Goal: Use online tool/utility: Utilize a website feature to perform a specific function

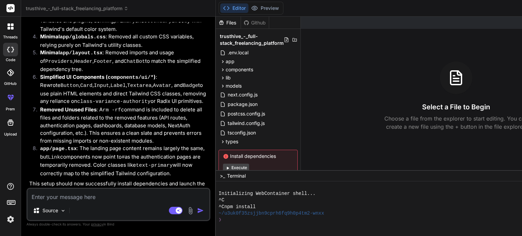
scroll to position [20, 0]
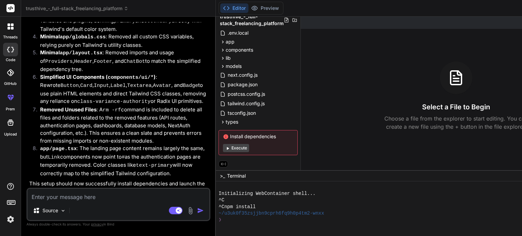
click at [240, 147] on button "Execute" at bounding box center [236, 148] width 26 height 8
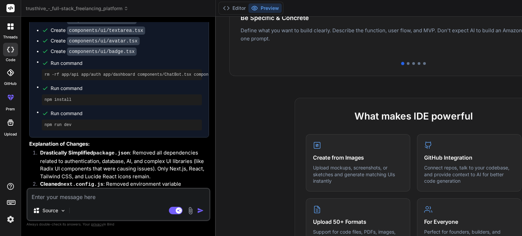
scroll to position [2551, 0]
click at [259, 5] on button "Preview" at bounding box center [265, 8] width 33 height 10
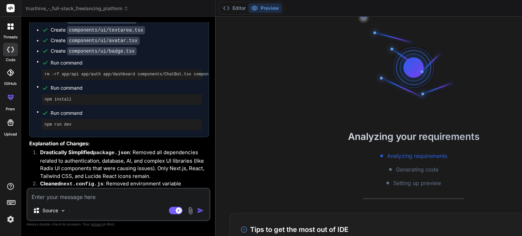
click at [402, 163] on div "Analyzing requirements Generating code Setting up preview" at bounding box center [414, 169] width 396 height 35
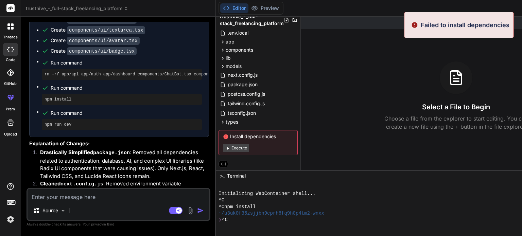
click at [237, 148] on button "Execute" at bounding box center [236, 148] width 26 height 8
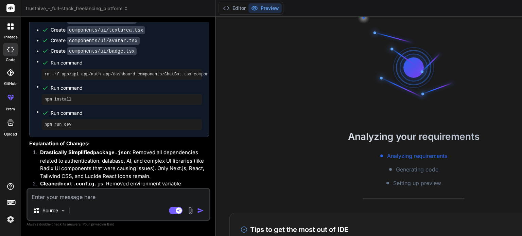
type textarea "x"
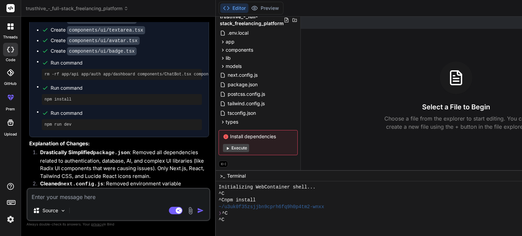
click at [129, 199] on textarea at bounding box center [119, 195] width 182 height 12
type textarea "i"
type textarea "x"
click at [163, 196] on textarea "i" at bounding box center [119, 195] width 182 height 12
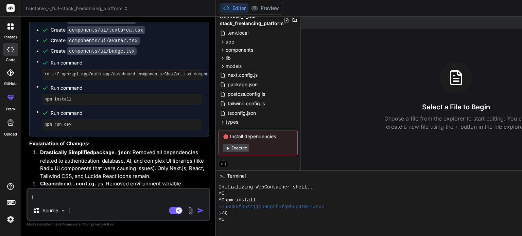
type textarea "it"
type textarea "x"
type textarea "ith"
type textarea "x"
type textarea "ithe"
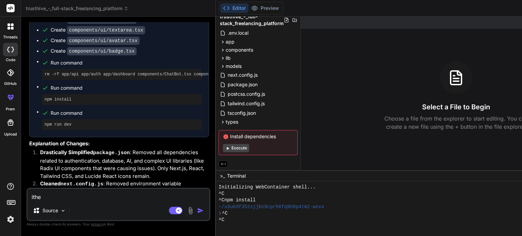
type textarea "x"
type textarea "ithe"
type textarea "x"
type textarea "ithe"
type textarea "x"
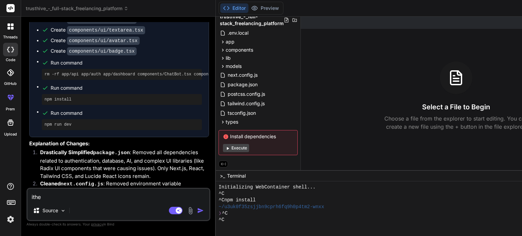
type textarea "ith"
type textarea "x"
type textarea "it"
type textarea "x"
type textarea "i"
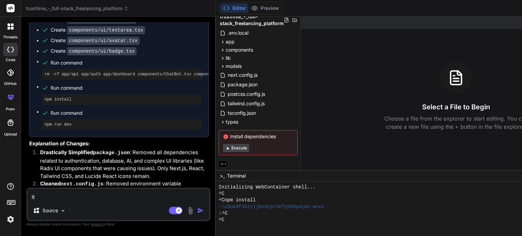
type textarea "x"
type textarea "t"
type textarea "x"
type textarea "th"
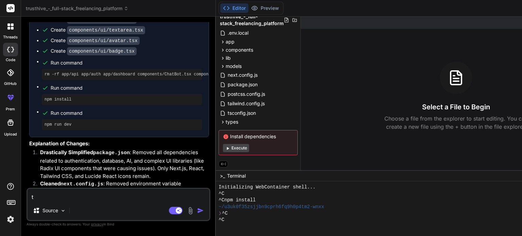
type textarea "x"
type textarea "the"
type textarea "x"
type textarea "the"
type textarea "x"
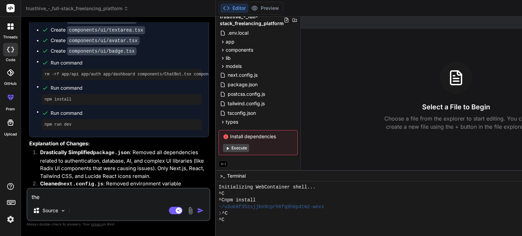
type textarea "the p"
type textarea "x"
type textarea "the pr"
type textarea "x"
type textarea "the prw"
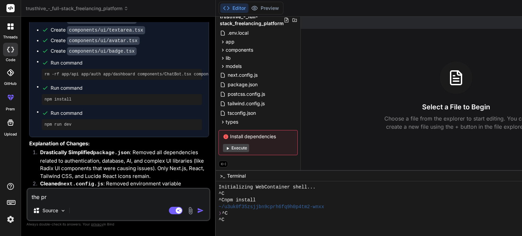
type textarea "x"
type textarea "the pr"
type textarea "x"
type textarea "the pre"
type textarea "x"
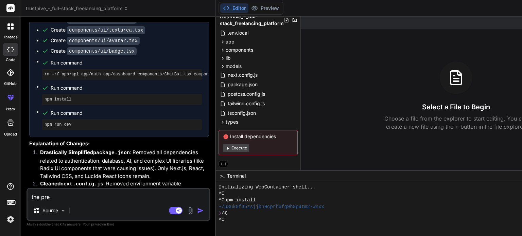
type textarea "the preb"
type textarea "x"
type textarea "the pre"
type textarea "x"
type textarea "the prev"
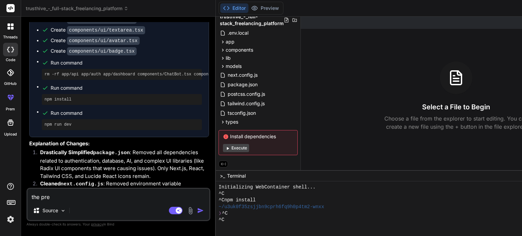
type textarea "x"
type textarea "the preve"
type textarea "x"
type textarea "the prev"
type textarea "x"
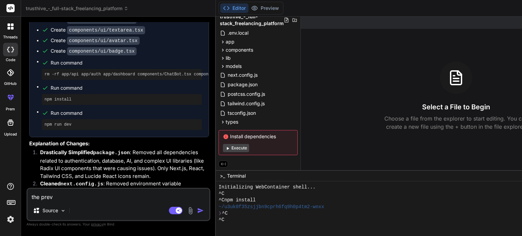
type textarea "the previ"
type textarea "x"
type textarea "the previe"
type textarea "x"
type textarea "the preview"
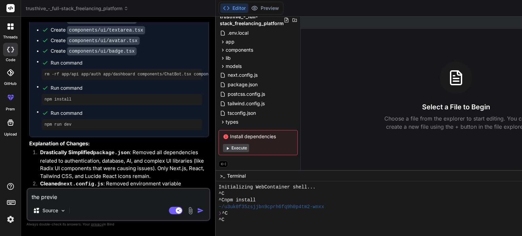
type textarea "x"
type textarea "the preview"
type textarea "x"
type textarea "the preview i"
type textarea "x"
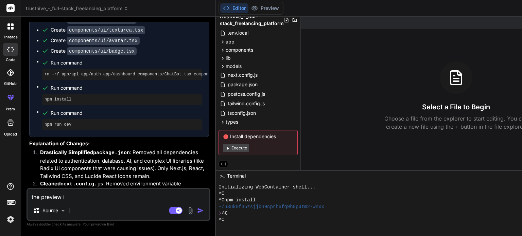
type textarea "the preview is"
type textarea "x"
type textarea "the preview is"
type textarea "x"
type textarea "the preview is n"
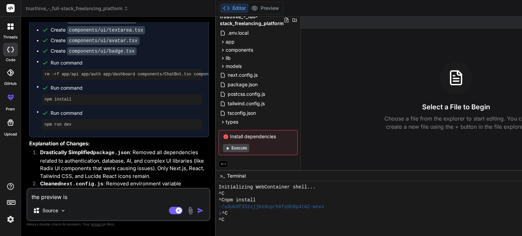
type textarea "x"
type textarea "the preview is no"
type textarea "x"
type textarea "the preview is not"
type textarea "x"
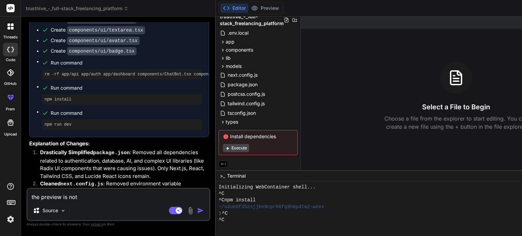
type textarea "the preview is not"
type textarea "x"
type textarea "the preview is not s"
type textarea "x"
type textarea "the preview is not sh"
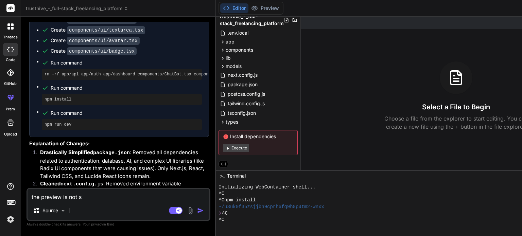
type textarea "x"
type textarea "the preview is not sho"
type textarea "x"
type textarea "the preview is not show"
type textarea "x"
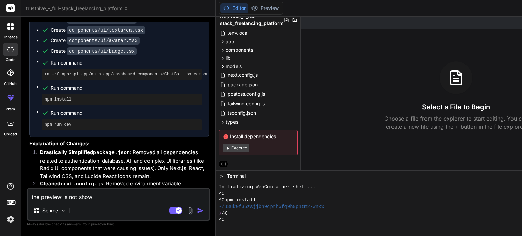
type textarea "the preview is not shown"
type textarea "x"
type textarea "the preview is not shown"
type textarea "x"
type textarea "the preview is not shown h"
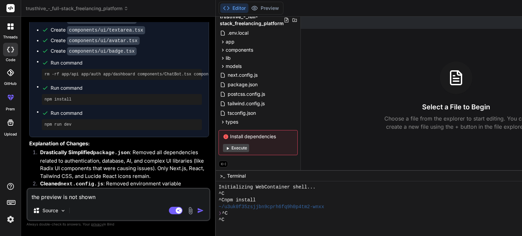
type textarea "x"
type textarea "the preview is not shown he"
type textarea "x"
type textarea "the preview is not shown her"
type textarea "x"
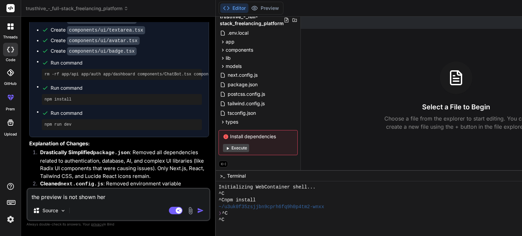
type textarea "the preview is not shown here"
type textarea "x"
type textarea "the preview is not shown here"
type textarea "x"
type textarea "the preview is not shown here i"
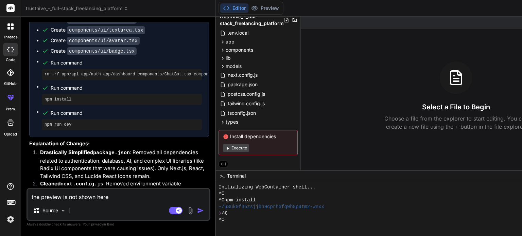
type textarea "x"
type textarea "the preview is not shown here i"
type textarea "x"
type textarea "the preview is not shown here i n"
type textarea "x"
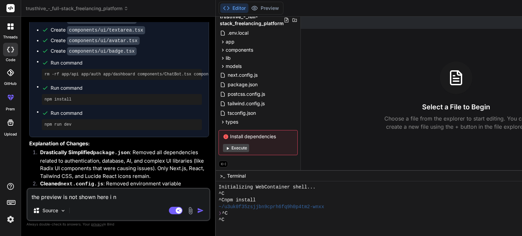
type textarea "the preview is not shown here i ne"
type textarea "x"
type textarea "the preview is not shown here i nee"
type textarea "x"
type textarea "the preview is not shown here i need"
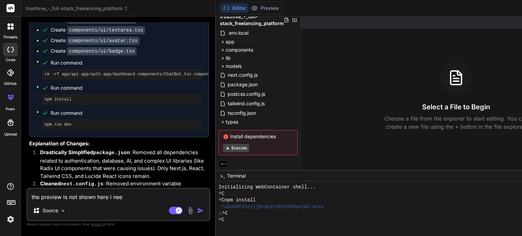
type textarea "x"
type textarea "the preview is not shown here i need"
type textarea "x"
type textarea "the preview is not shown here i need t"
type textarea "x"
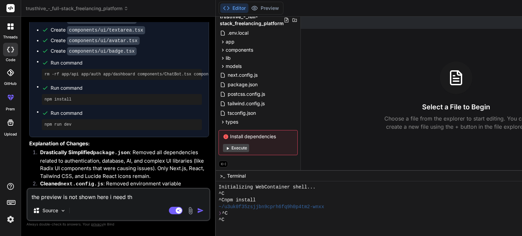
type textarea "the preview is not shown here i need the"
type textarea "x"
type textarea "the preview is not shown here i need the"
type textarea "x"
type textarea "the preview is not shown here i need the p"
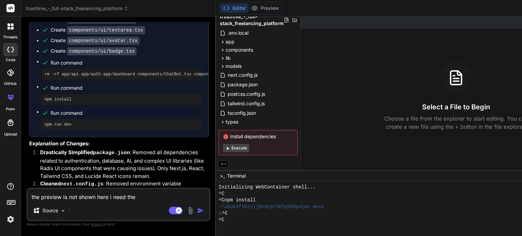
type textarea "x"
type textarea "the preview is not shown here i need the pr"
type textarea "x"
type textarea "the preview is not shown here i need the pre"
type textarea "x"
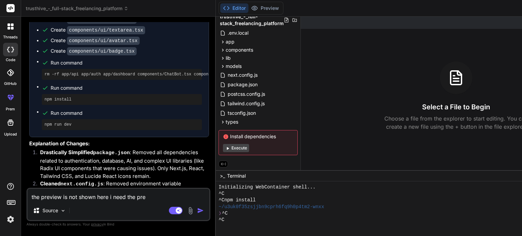
type textarea "the preview is not shown here i need the prei"
type textarea "x"
type textarea "the preview is not shown here i need the preiv"
type textarea "x"
type textarea "the preview is not shown here i need the preive"
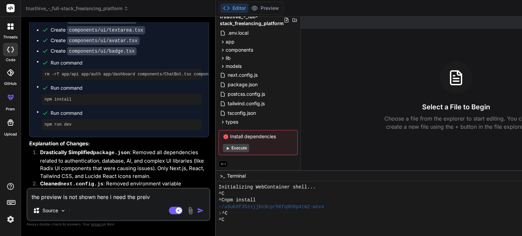
type textarea "x"
type textarea "the preview is not shown here i need the preivew"
type textarea "x"
type textarea "the preview is not shown here i need the preivew"
type textarea "x"
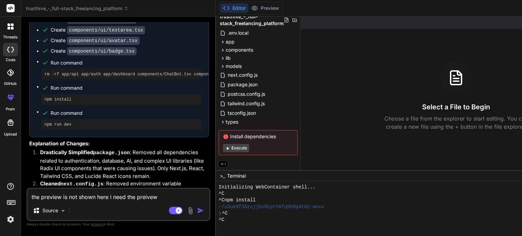
type textarea "the preview is not shown here i need the preivew o"
type textarea "x"
type textarea "the preview is not shown here i need the preivew of"
type textarea "x"
type textarea "the preview is not shown here i need the preivew of"
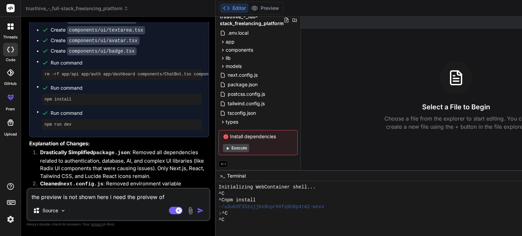
type textarea "x"
type textarea "the preview is not shown here i need the preivew of t"
type textarea "x"
type textarea "the preview is not shown here i need the preivew of te"
type textarea "x"
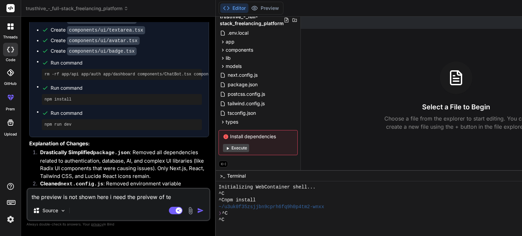
type textarea "the preview is not shown here i need the preivew of te"
type textarea "x"
type textarea "the preview is not shown here i need the preivew of te"
type textarea "x"
type textarea "the preview is not shown here i need the preivew of t"
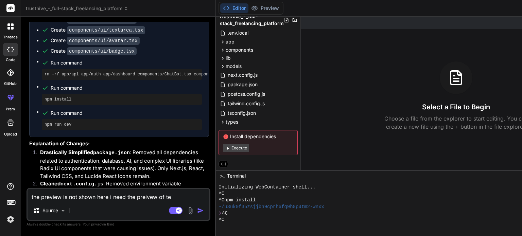
type textarea "x"
type textarea "the preview is not shown here i need the preivew of th"
type textarea "x"
type textarea "the preview is not shown here i need the preivew of thw"
type textarea "x"
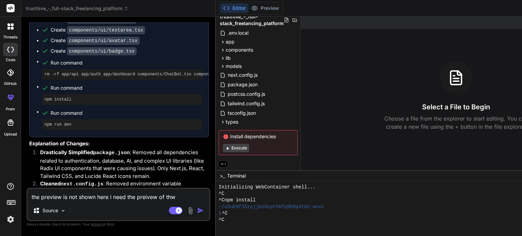
type textarea "the preview is not shown here i need the preivew of th"
type textarea "x"
type textarea "the preview is not shown here i need the preivew of the"
type textarea "x"
type textarea "the preview is not shown here i need the preivew of the"
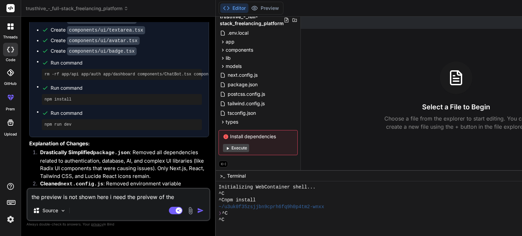
type textarea "x"
type textarea "the preview is not shown here i need the preivew of the w"
type textarea "x"
type textarea "the preview is not shown here i need the preivew of the we"
type textarea "x"
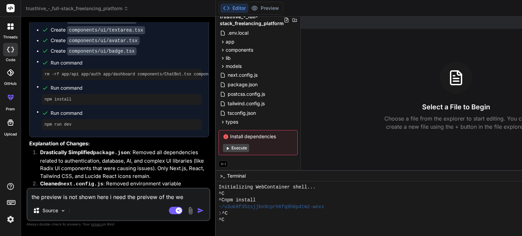
type textarea "the preview is not shown here i need the preivew of the web"
type textarea "x"
type textarea "the preview is not shown here i need the preivew of the webia"
type textarea "x"
type textarea "the preview is not shown here i need the preivew of the webiat"
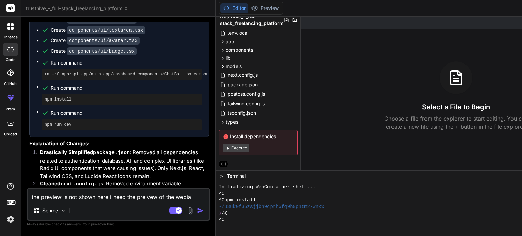
type textarea "x"
type textarea "the preview is not shown here i need the preivew of the webia"
type textarea "x"
type textarea "the preview is not shown here i need the preivew of the webi"
type textarea "x"
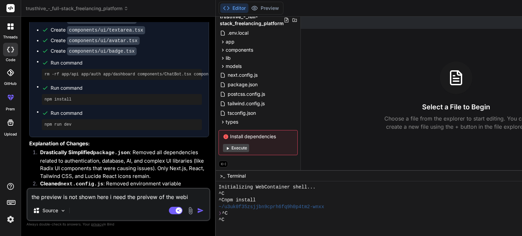
type textarea "the preview is not shown here i need the preivew of the webis"
type textarea "x"
type textarea "the preview is not shown here i need the preivew of the webi"
type textarea "x"
type textarea "the preview is not shown here i need the preivew of the web"
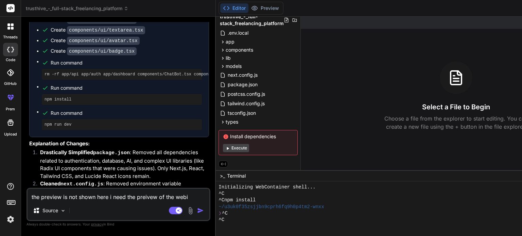
type textarea "x"
type textarea "the preview is not shown here i need the preivew of the webs"
type textarea "x"
type textarea "the preview is not shown here i need the preivew of the websi"
type textarea "x"
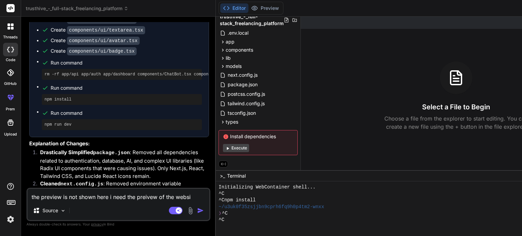
type textarea "the preview is not shown here i need the preivew of the websit"
type textarea "x"
type textarea "the preview is not shown here i need the preivew of the website"
type textarea "x"
type textarea "the preview is not shown here i need the preivew of the website."
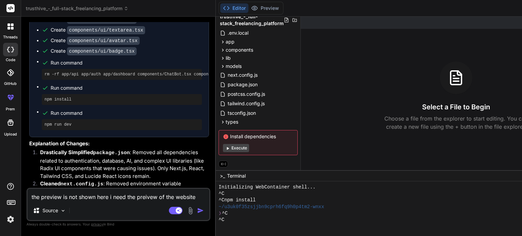
type textarea "x"
type textarea "the preview is not shown here i need the preivew of the website."
type textarea "x"
type textarea "the preview is not shown here i need the preivew of the website. g"
type textarea "x"
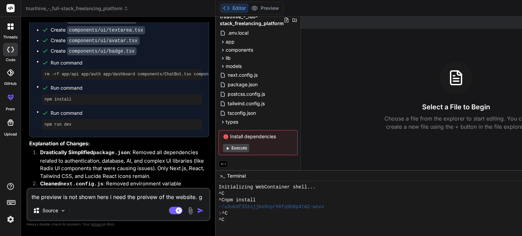
type textarea "the preview is not shown here i need the preivew of the website. gi"
type textarea "x"
type textarea "the preview is not shown here i need the preivew of the website. giv"
type textarea "x"
type textarea "the preview is not shown here i need the preivew of the website. give"
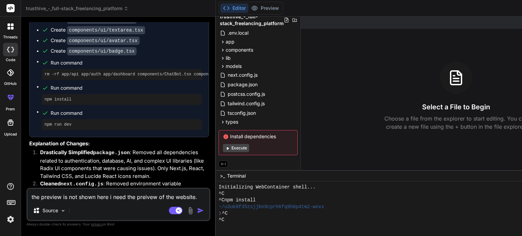
type textarea "x"
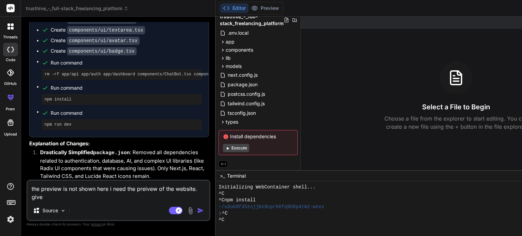
type textarea "the preview is not shown here i need the preivew of the website. give"
type textarea "x"
type textarea "the preview is not shown here i need the preivew of the website. give m"
type textarea "x"
type textarea "the preview is not shown here i need the preivew of the website. give me"
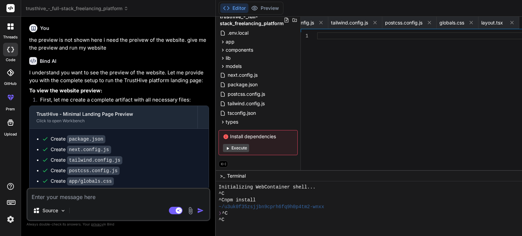
scroll to position [2962, 0]
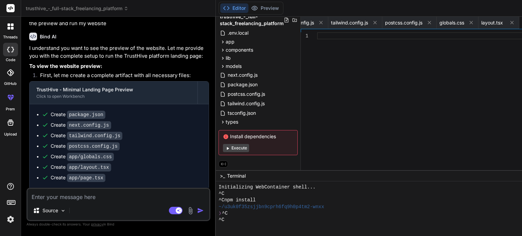
click at [235, 152] on div "Install dependencies Execute" at bounding box center [258, 142] width 79 height 25
click at [235, 149] on button "Execute" at bounding box center [236, 148] width 26 height 8
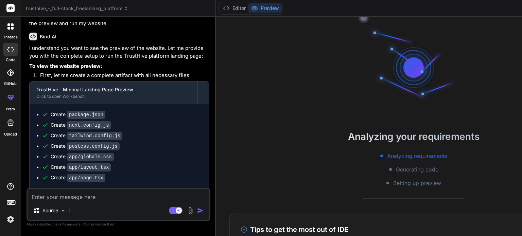
scroll to position [13, 0]
click at [12, 6] on rect at bounding box center [10, 8] width 8 height 8
click at [11, 9] on rect at bounding box center [10, 8] width 8 height 8
drag, startPoint x: 121, startPoint y: 4, endPoint x: 120, endPoint y: 7, distance: 3.8
click at [120, 7] on header "trusthive_-_full-stack_freelancing_platform Created with Pixso." at bounding box center [118, 8] width 195 height 17
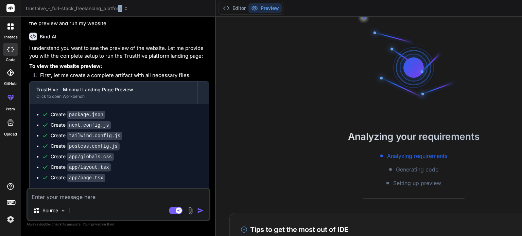
click at [120, 7] on span "trusthive_-_full-stack_freelancing_platform" at bounding box center [77, 8] width 103 height 7
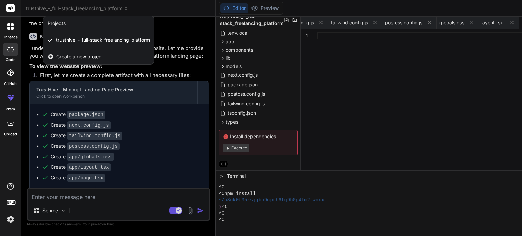
click at [62, 8] on div at bounding box center [261, 118] width 522 height 236
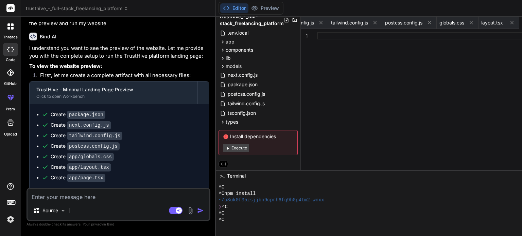
click at [90, 8] on span "trusthive_-_full-stack_freelancing_platform" at bounding box center [77, 8] width 103 height 7
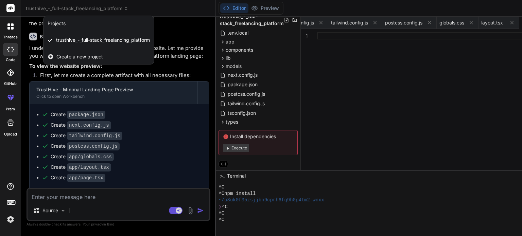
click at [83, 57] on span "Create a new project" at bounding box center [79, 56] width 47 height 7
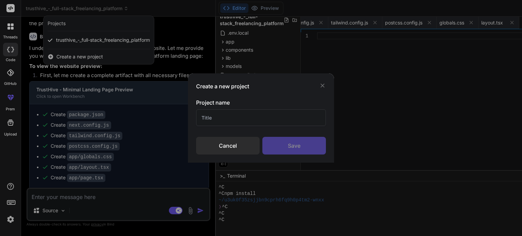
click at [234, 113] on input "text" at bounding box center [261, 118] width 130 height 17
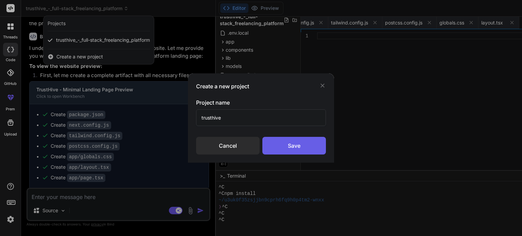
click at [292, 141] on div "Save" at bounding box center [295, 146] width 64 height 18
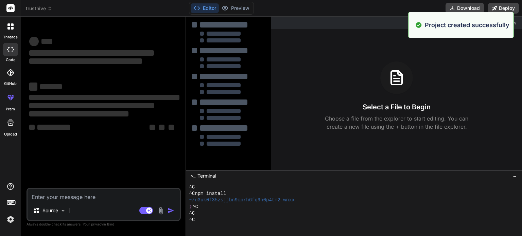
scroll to position [19, 0]
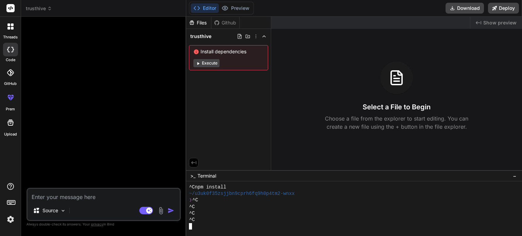
click at [358, 201] on div "❯ ^C" at bounding box center [350, 200] width 323 height 6
click at [83, 202] on div "Source Agent Mode. When this toggle is activated, AI automatically makes decisi…" at bounding box center [104, 204] width 154 height 33
click at [80, 196] on textarea at bounding box center [104, 195] width 152 height 12
paste textarea "LoremIpsu – Dolo-Sitam Consectetur Adipisci (Elitse) Doeiusm Temp: Incid u labo…"
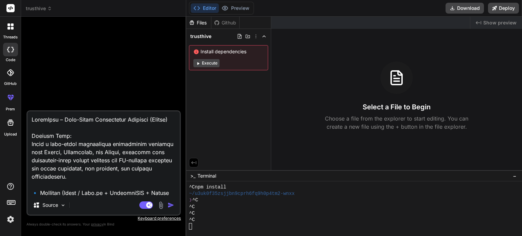
scroll to position [1543, 0]
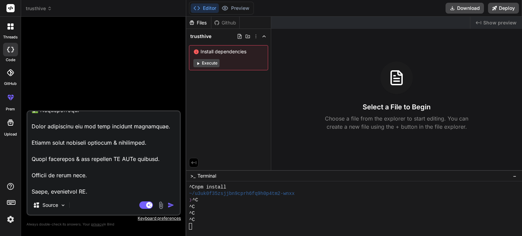
click at [127, 187] on textarea at bounding box center [104, 154] width 152 height 84
click at [124, 206] on div "Source" at bounding box center [104, 207] width 152 height 16
click at [105, 197] on div "Source Agent Mode. When this toggle is activated, AI automatically makes decisi…" at bounding box center [104, 163] width 154 height 105
click at [92, 193] on textarea at bounding box center [104, 154] width 152 height 84
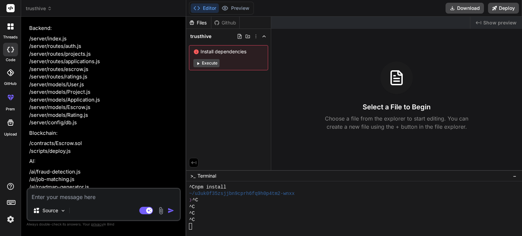
scroll to position [708, 0]
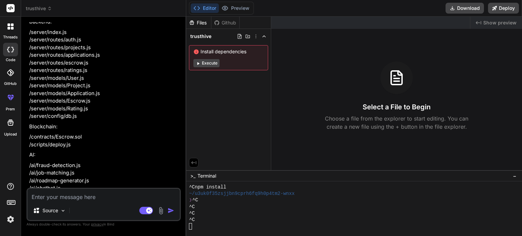
click at [104, 193] on textarea at bounding box center [104, 195] width 152 height 12
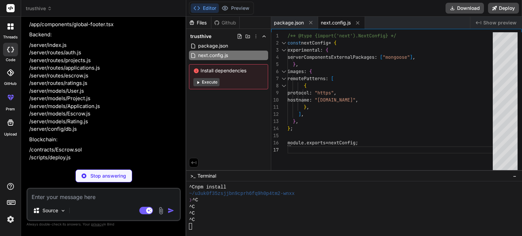
scroll to position [693, 0]
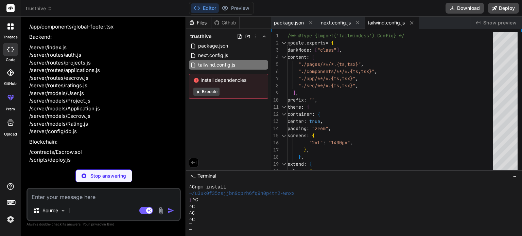
click at [208, 94] on button "Execute" at bounding box center [207, 92] width 26 height 8
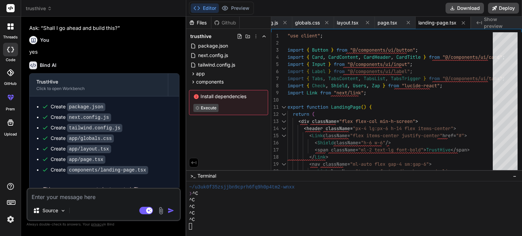
scroll to position [880, 0]
click at [247, 5] on button "Preview" at bounding box center [235, 8] width 33 height 10
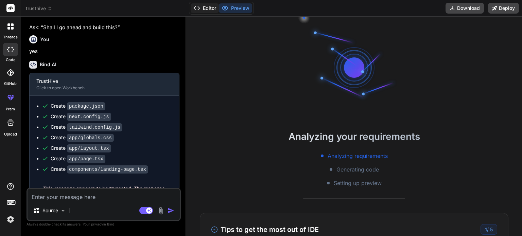
click at [205, 6] on button "Editor" at bounding box center [205, 8] width 28 height 10
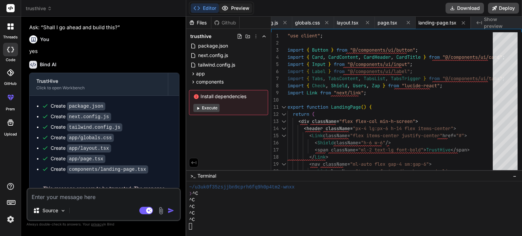
click at [232, 8] on button "Preview" at bounding box center [235, 8] width 33 height 10
click at [212, 107] on button "Execute" at bounding box center [207, 108] width 26 height 8
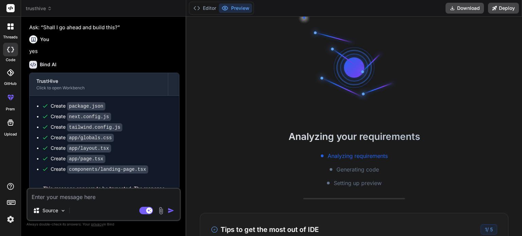
scroll to position [33, 0]
click at [298, 174] on div "Analyzing requirements Generating code Setting up preview" at bounding box center [354, 169] width 336 height 35
